Goal: Task Accomplishment & Management: Manage account settings

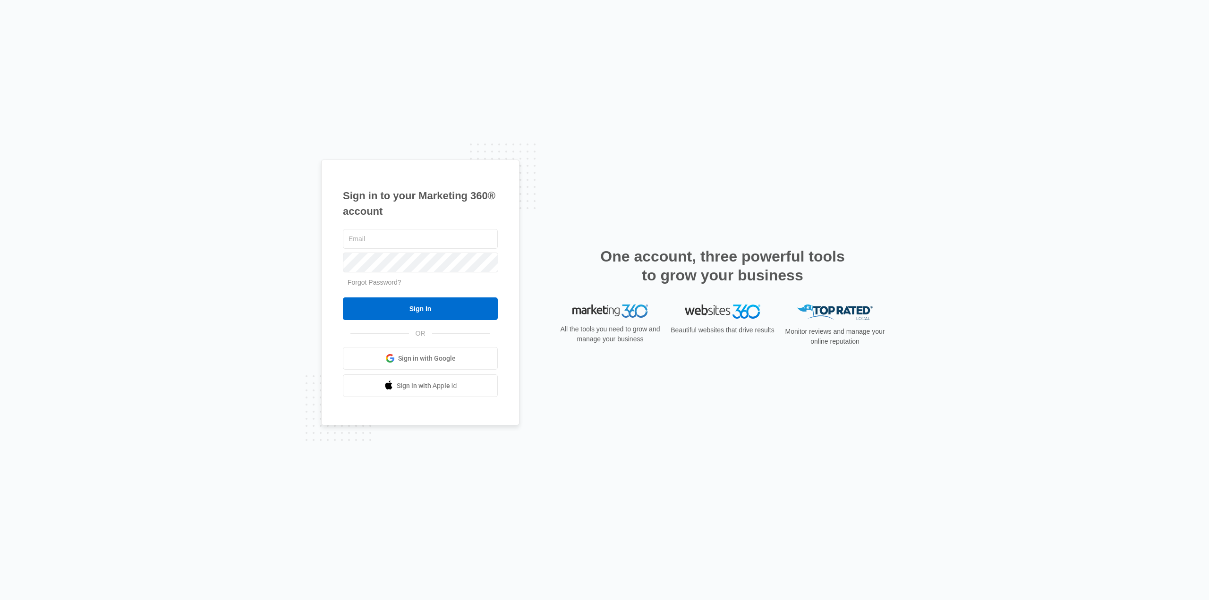
type input "Selimkantar@live.com"
click at [424, 314] on input "Sign In" at bounding box center [420, 308] width 155 height 23
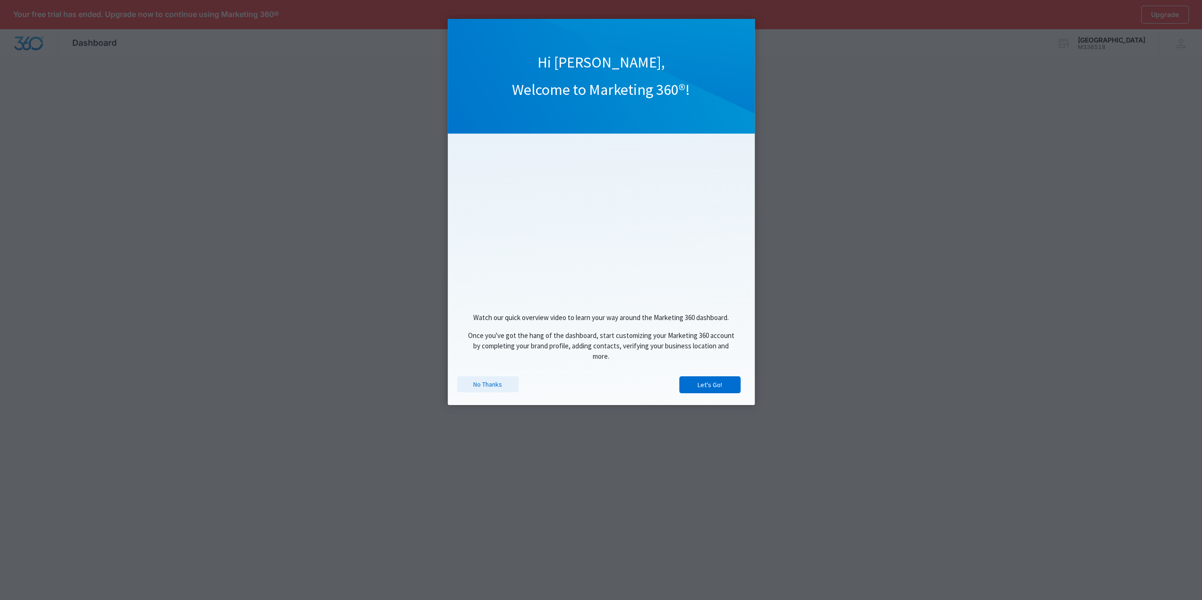
click at [498, 390] on link "No Thanks" at bounding box center [487, 384] width 61 height 16
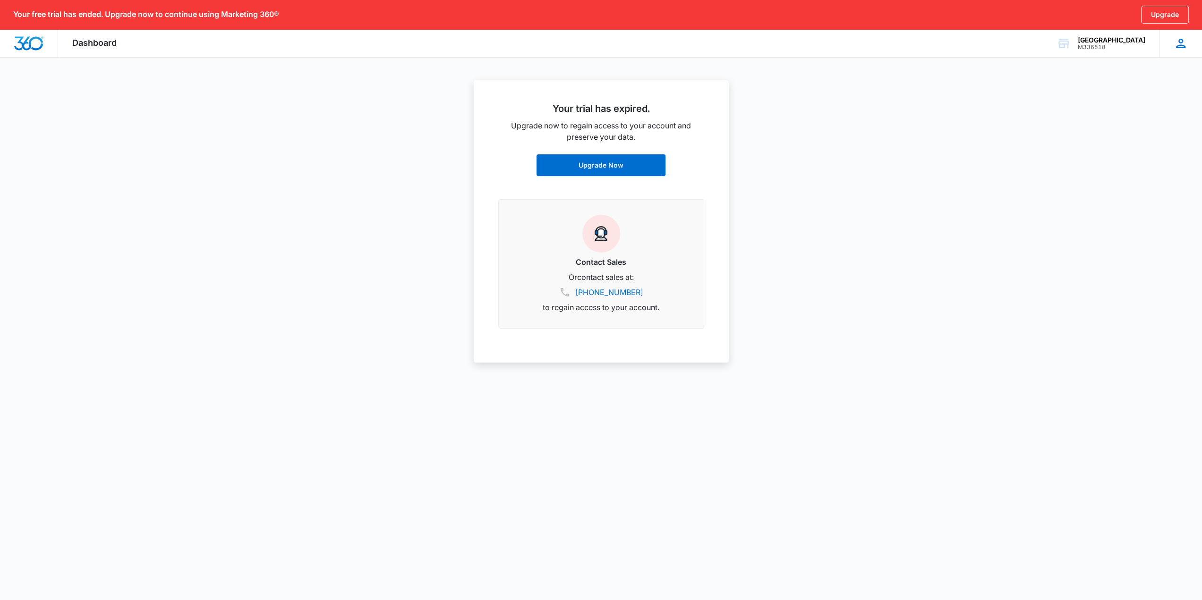
click at [1185, 44] on icon at bounding box center [1180, 43] width 14 height 14
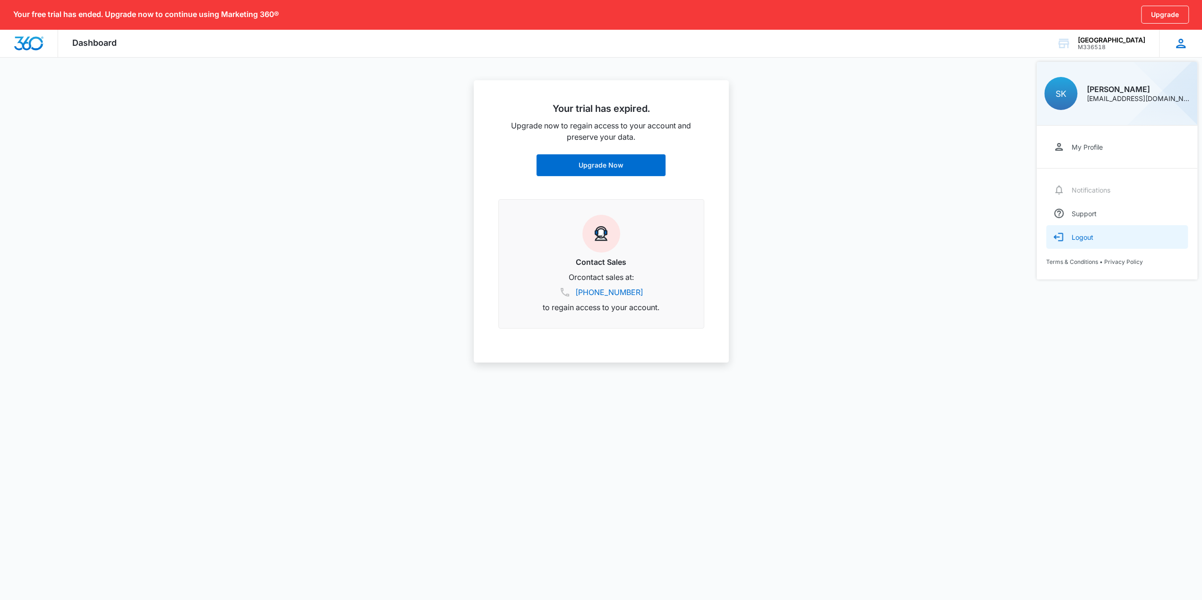
click at [1086, 235] on div "Logout" at bounding box center [1082, 237] width 22 height 8
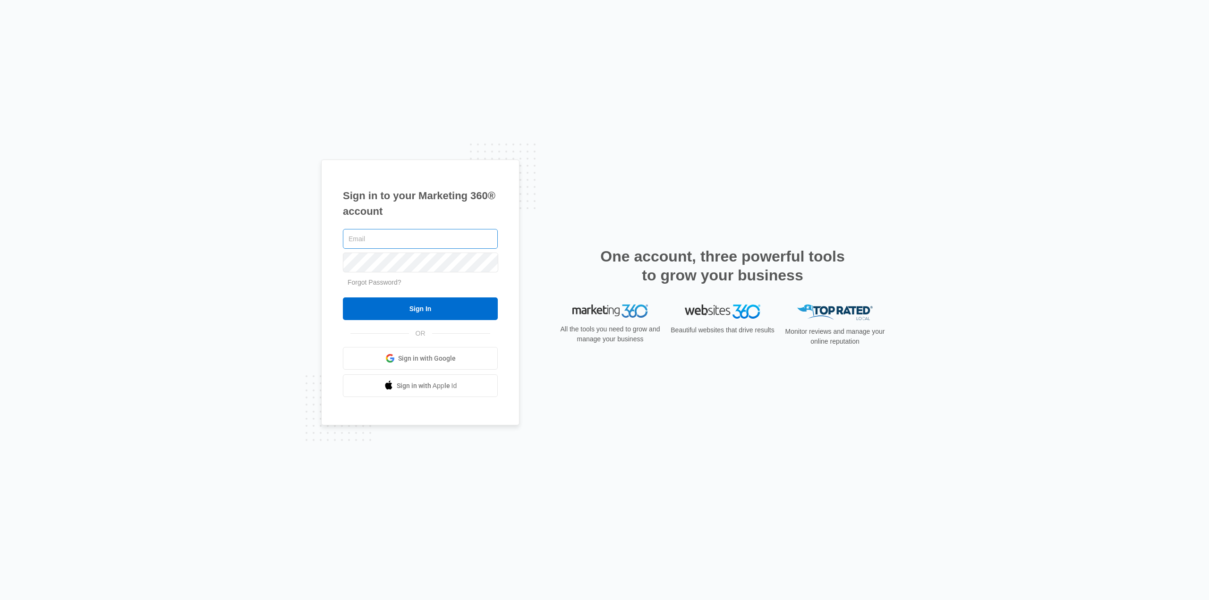
type input "Selimkantar@live.com"
click at [443, 238] on input "Selimkantar@live.com" at bounding box center [420, 239] width 155 height 20
click at [502, 206] on div "Sign in to your Marketing 360® account Selimkantar@live.com Forgot Password? Si…" at bounding box center [420, 293] width 198 height 266
click at [462, 237] on input "Selimkantar@live.com" at bounding box center [420, 239] width 155 height 20
click at [343, 251] on div at bounding box center [343, 251] width 0 height 0
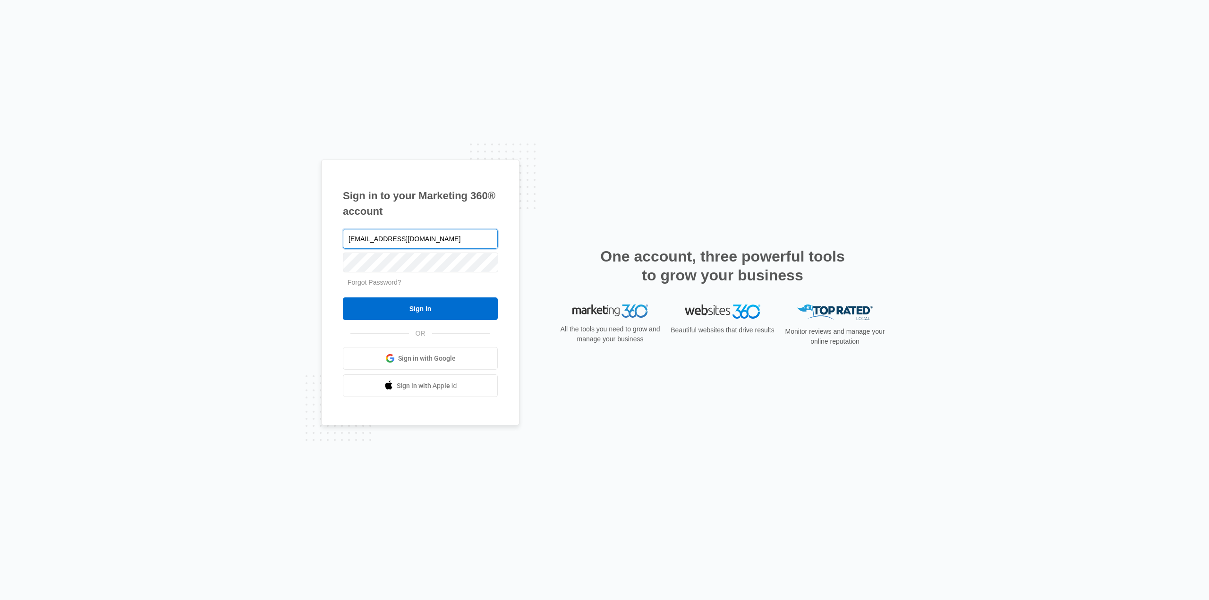
click at [343, 251] on div at bounding box center [343, 251] width 0 height 0
click at [436, 238] on input "Selimkantar@live.com" at bounding box center [420, 239] width 155 height 20
click at [462, 210] on h1 "Sign in to your Marketing 360® account" at bounding box center [420, 203] width 155 height 31
click at [496, 195] on h1 "Sign in to your Marketing 360® account" at bounding box center [420, 203] width 155 height 31
click at [420, 308] on input "Sign In" at bounding box center [420, 308] width 155 height 23
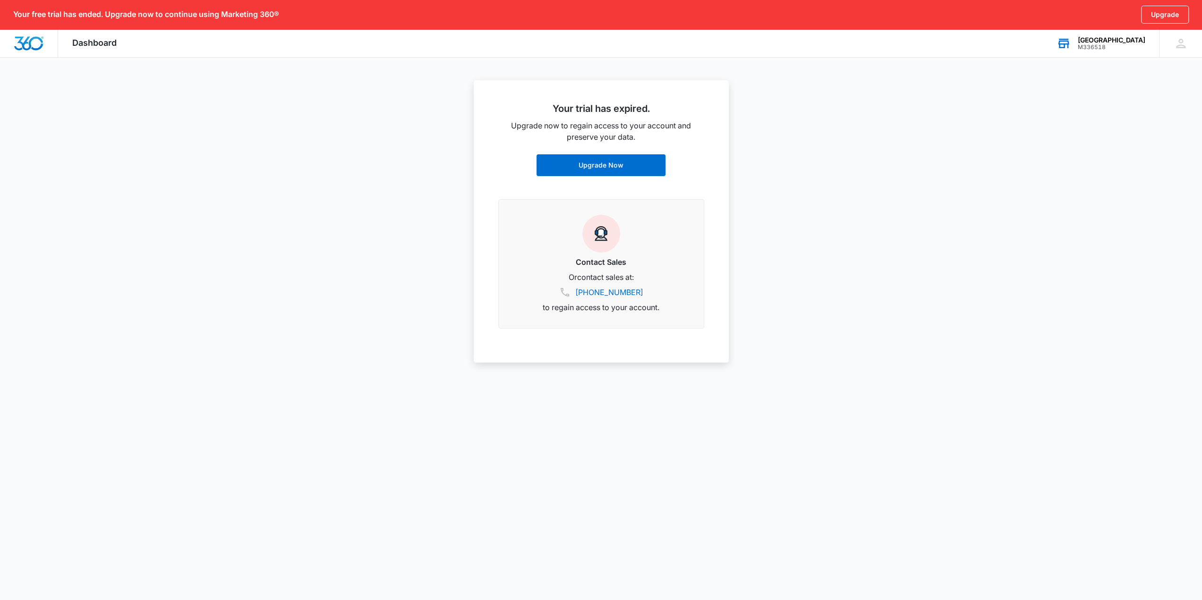
click at [1125, 41] on div "[GEOGRAPHIC_DATA]" at bounding box center [1111, 40] width 68 height 8
click at [1068, 136] on div "Remingtons M30027" at bounding box center [1069, 129] width 142 height 28
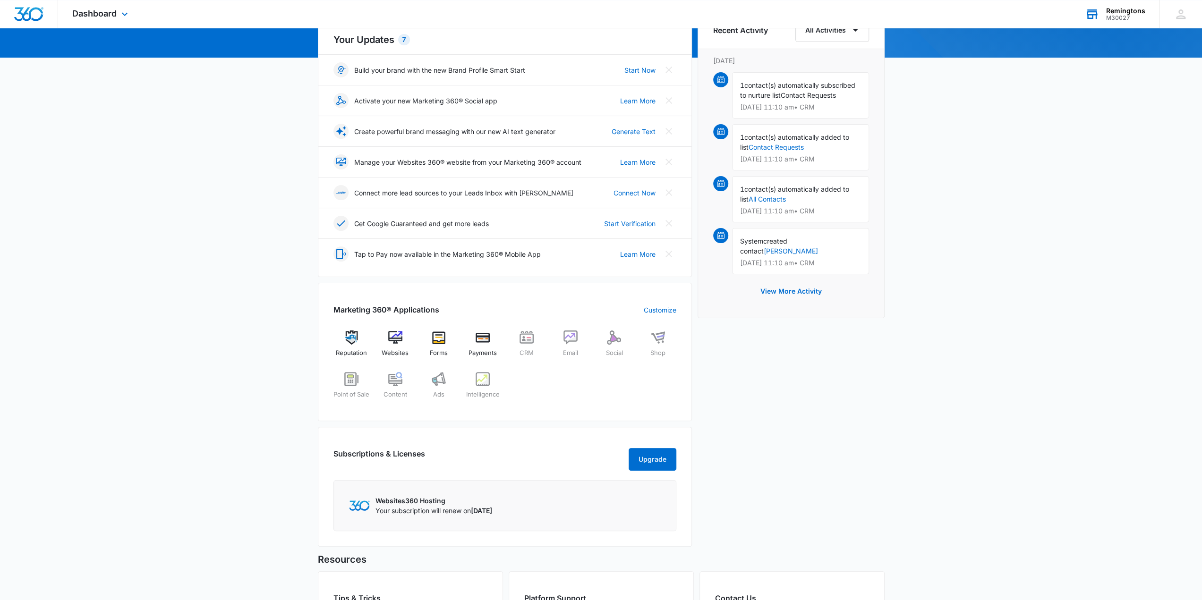
scroll to position [246, 0]
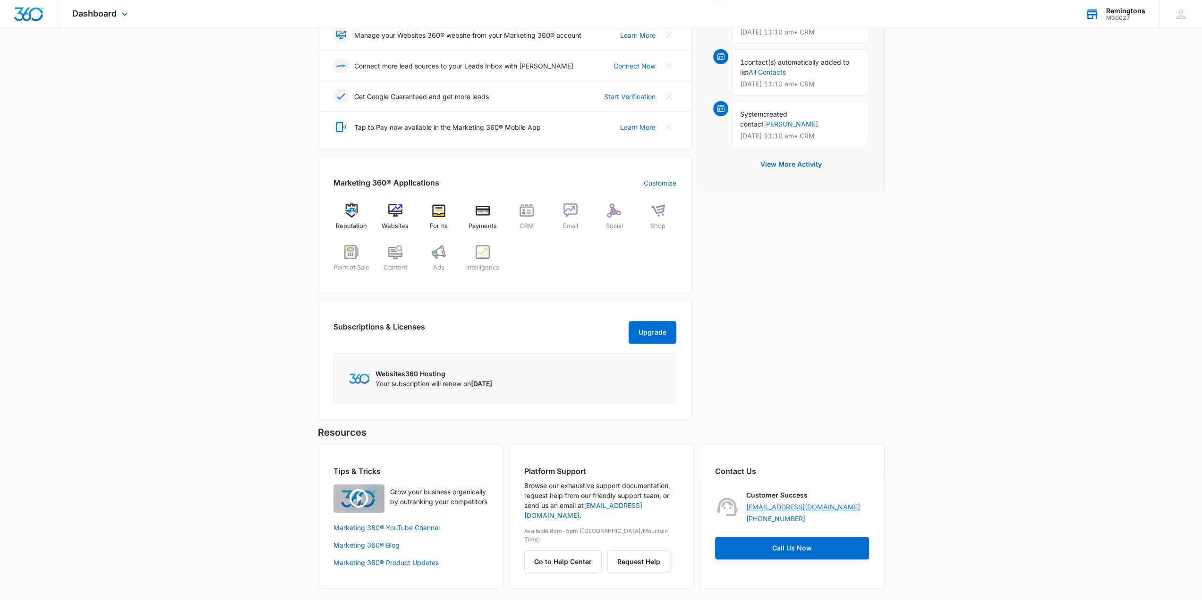
click at [822, 509] on link "[EMAIL_ADDRESS][DOMAIN_NAME]" at bounding box center [803, 507] width 114 height 10
